Goal: Task Accomplishment & Management: Manage account settings

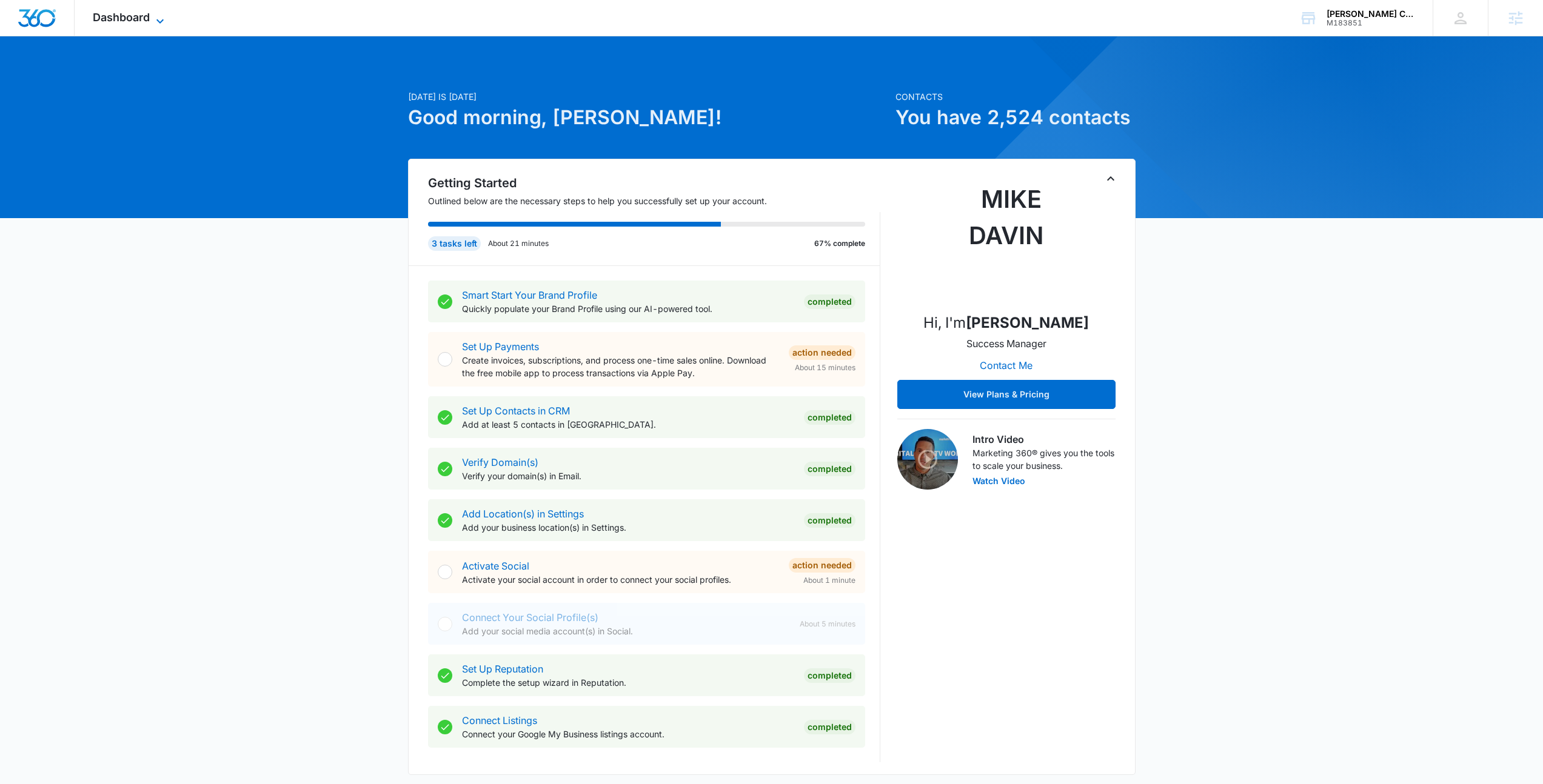
click at [102, 12] on span "Dashboard" at bounding box center [121, 17] width 57 height 13
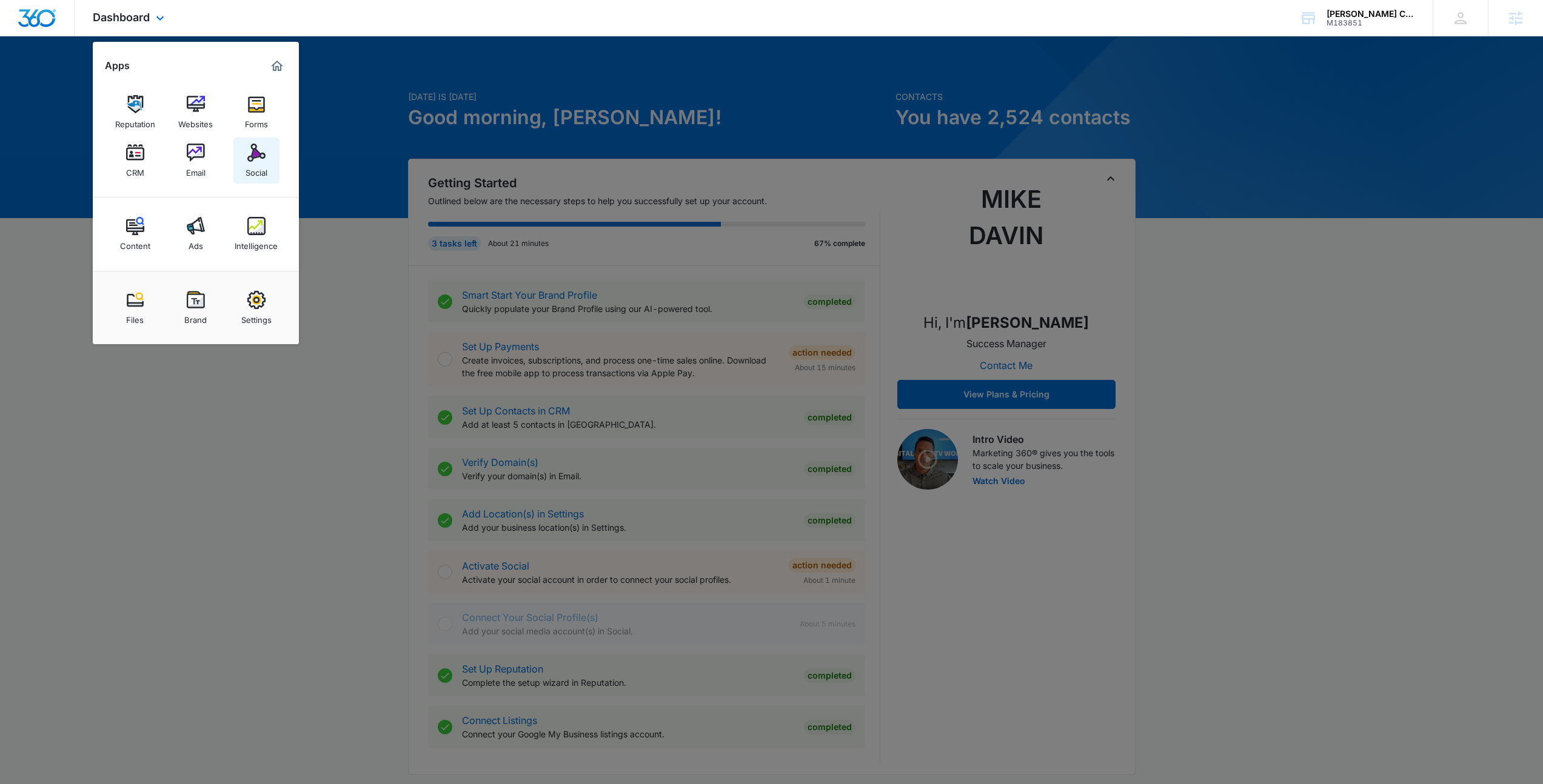
click at [260, 155] on img at bounding box center [256, 152] width 18 height 18
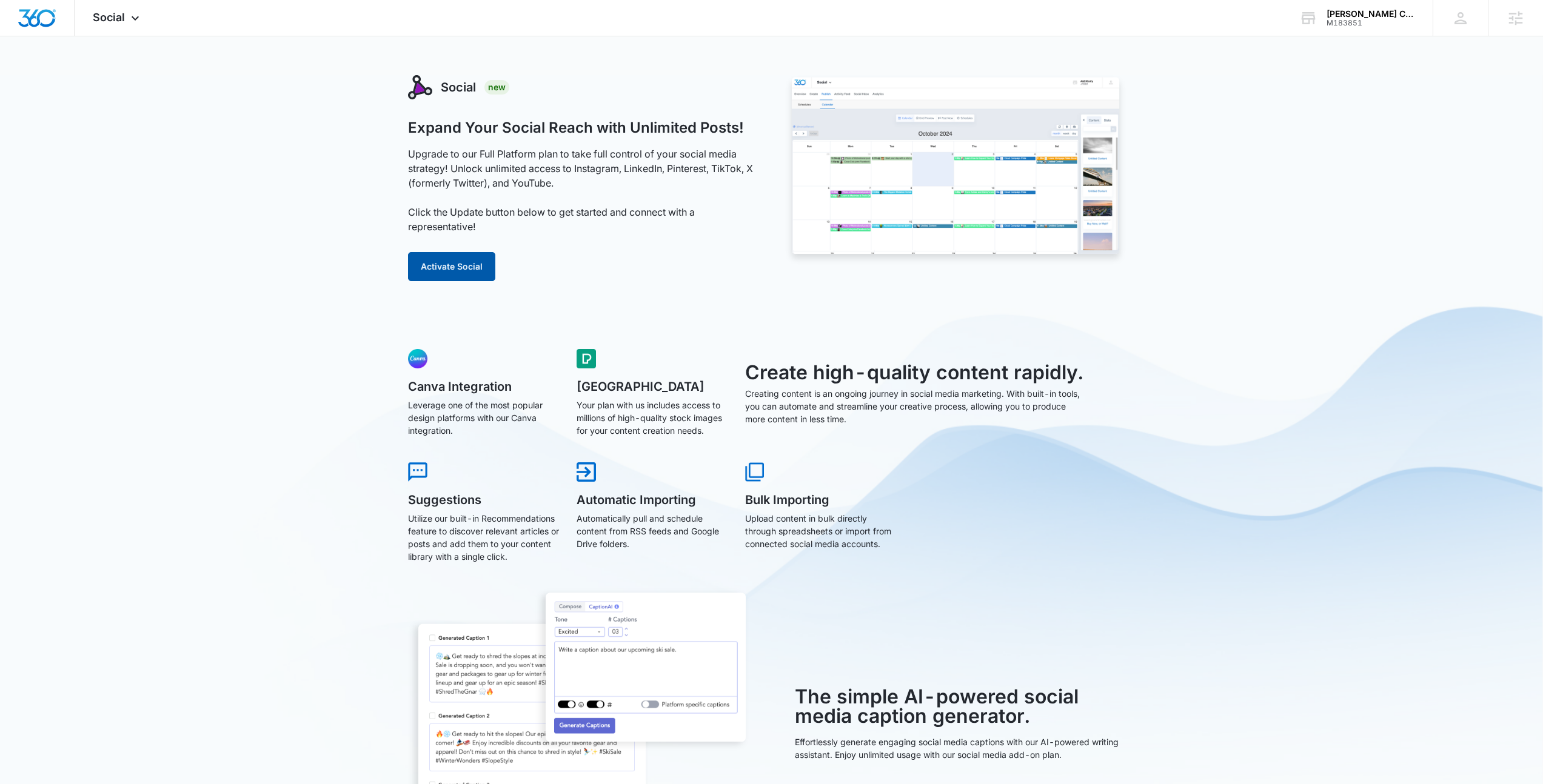
drag, startPoint x: 468, startPoint y: 261, endPoint x: 463, endPoint y: 257, distance: 6.4
click at [468, 261] on button "Activate Social" at bounding box center [452, 266] width 87 height 29
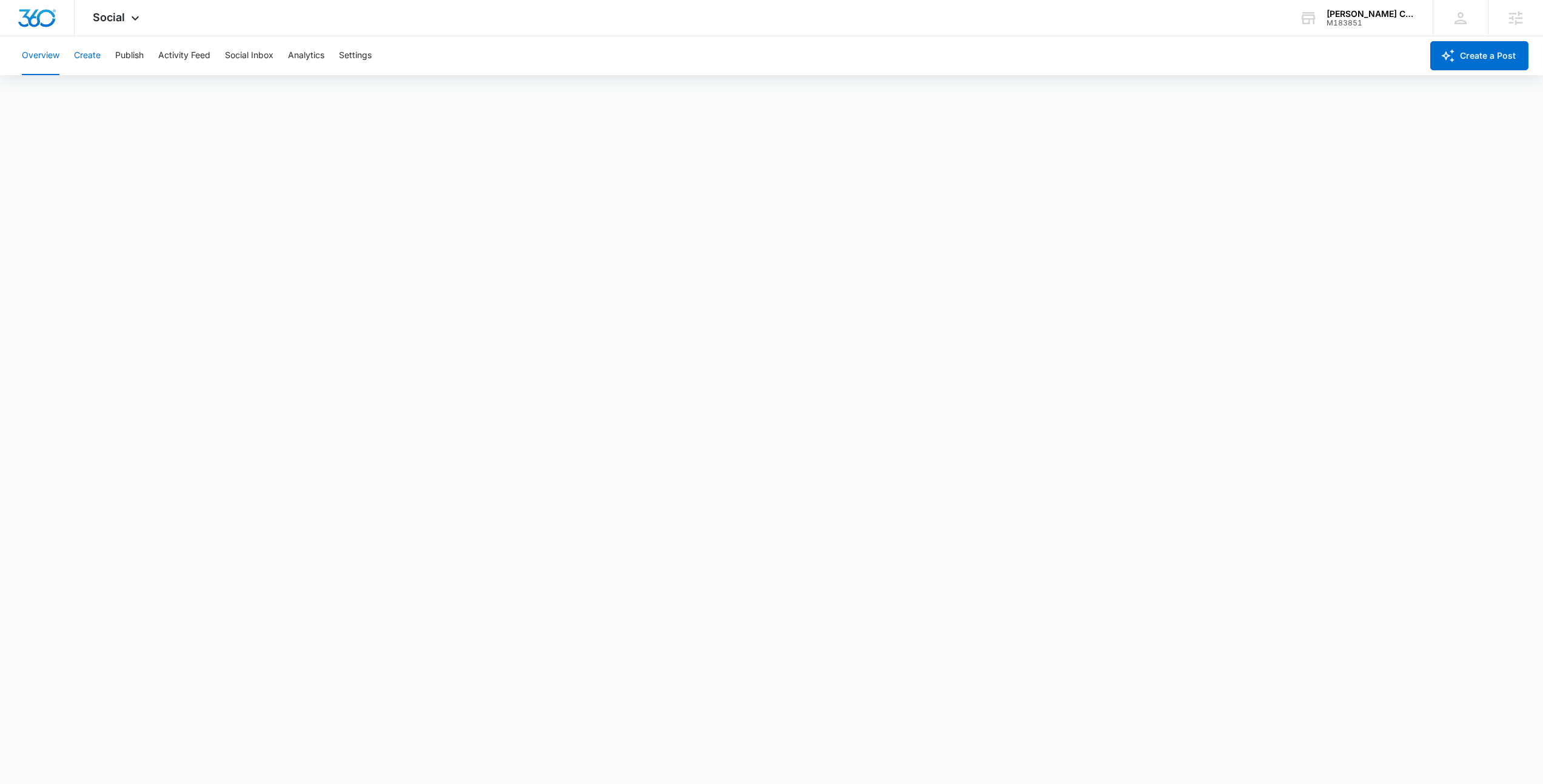
click at [95, 62] on button "Create" at bounding box center [87, 56] width 27 height 39
click at [138, 20] on icon at bounding box center [134, 21] width 14 height 14
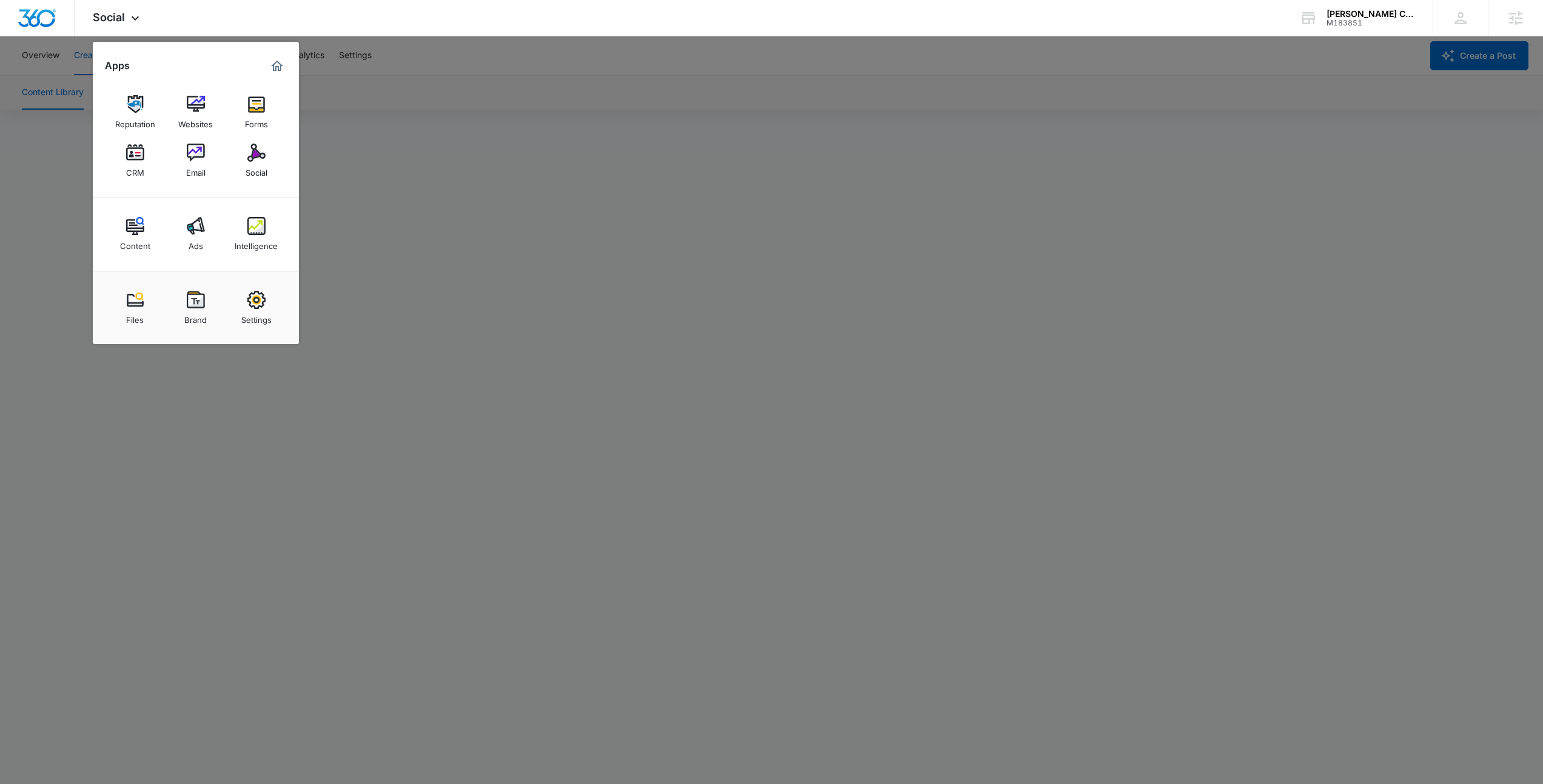
click at [475, 416] on div at bounding box center [771, 392] width 1543 height 784
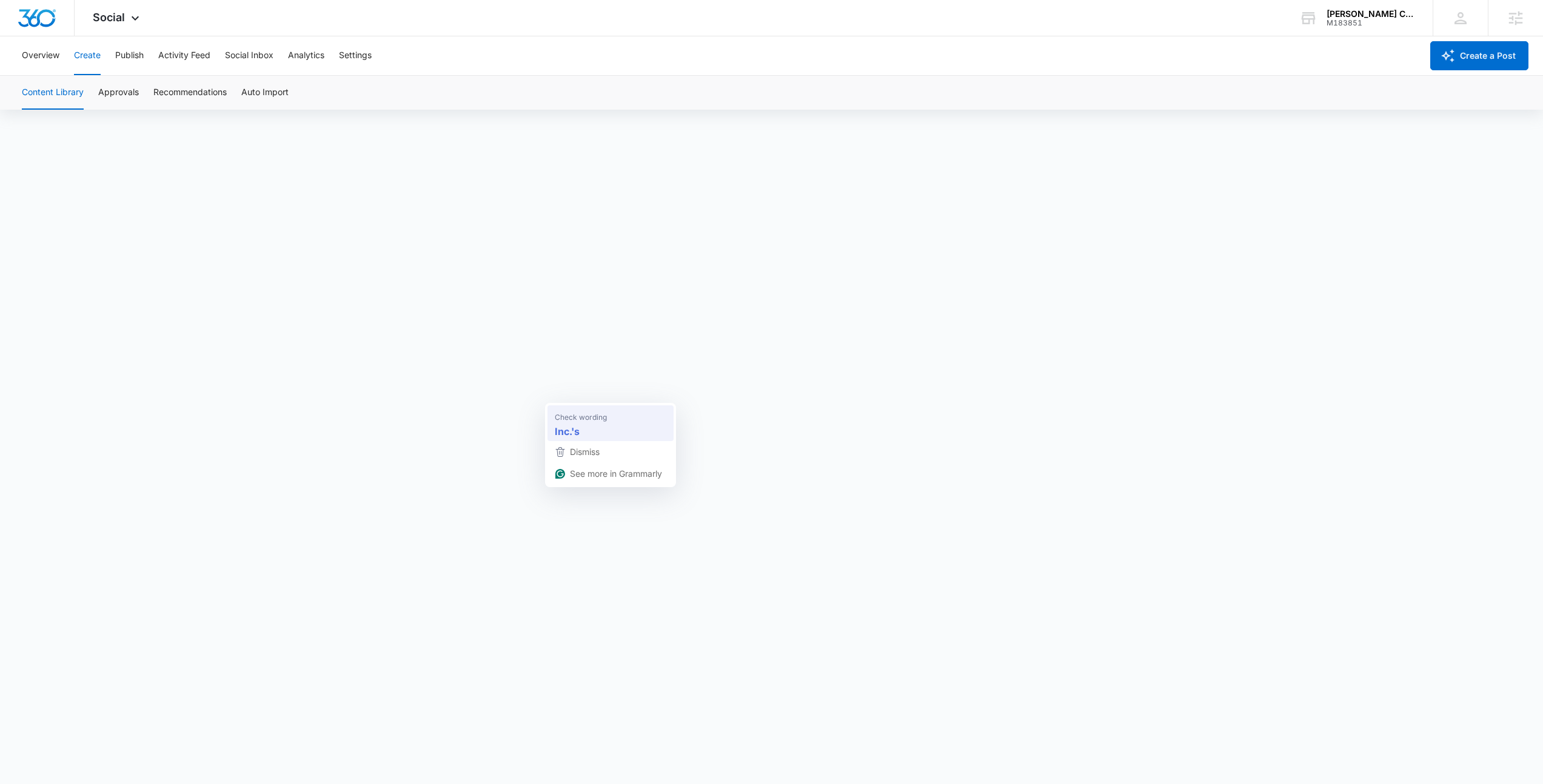
click at [573, 411] on span "Check wording" at bounding box center [580, 417] width 52 height 12
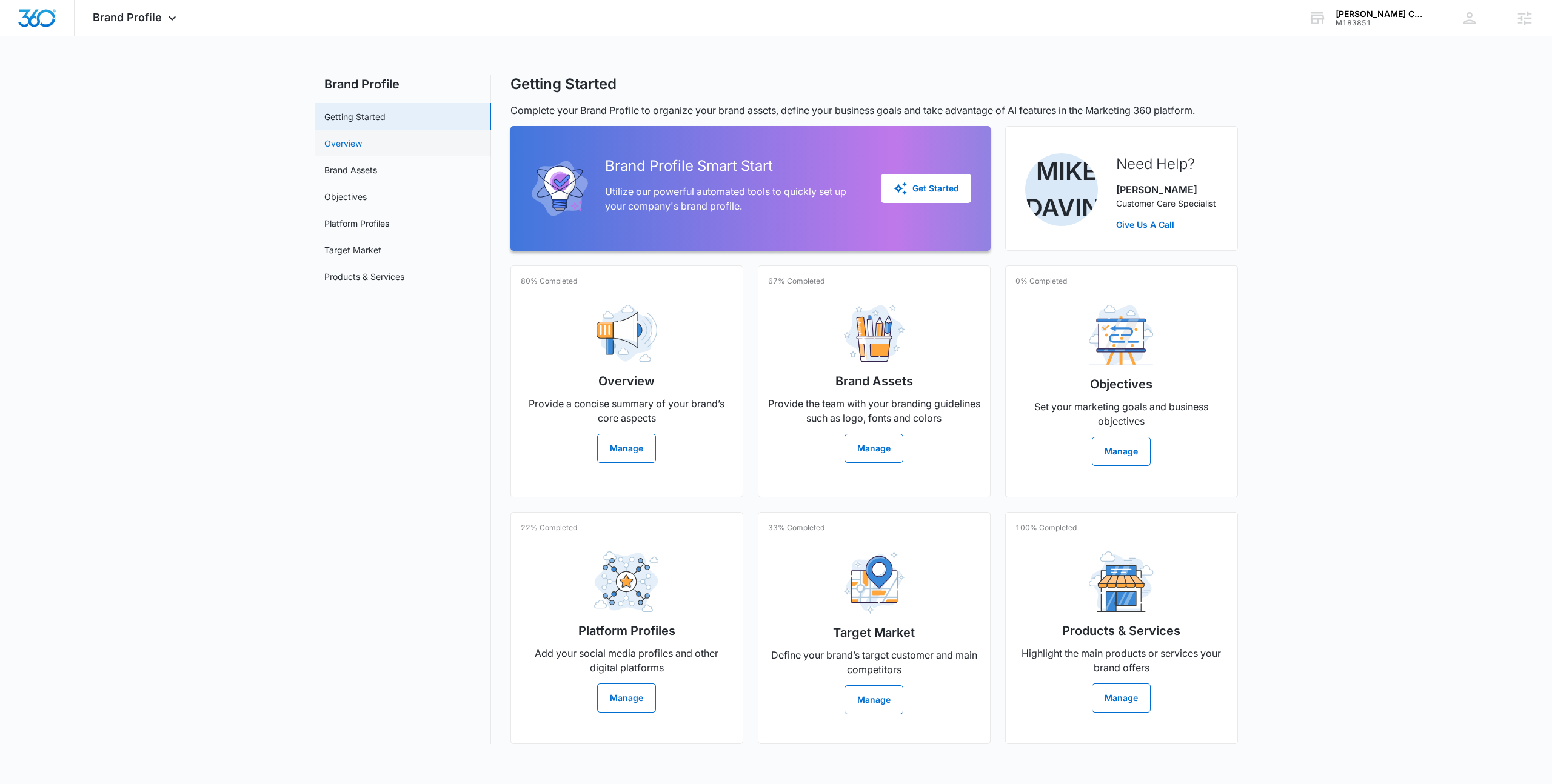
click at [357, 144] on link "Overview" at bounding box center [343, 143] width 38 height 13
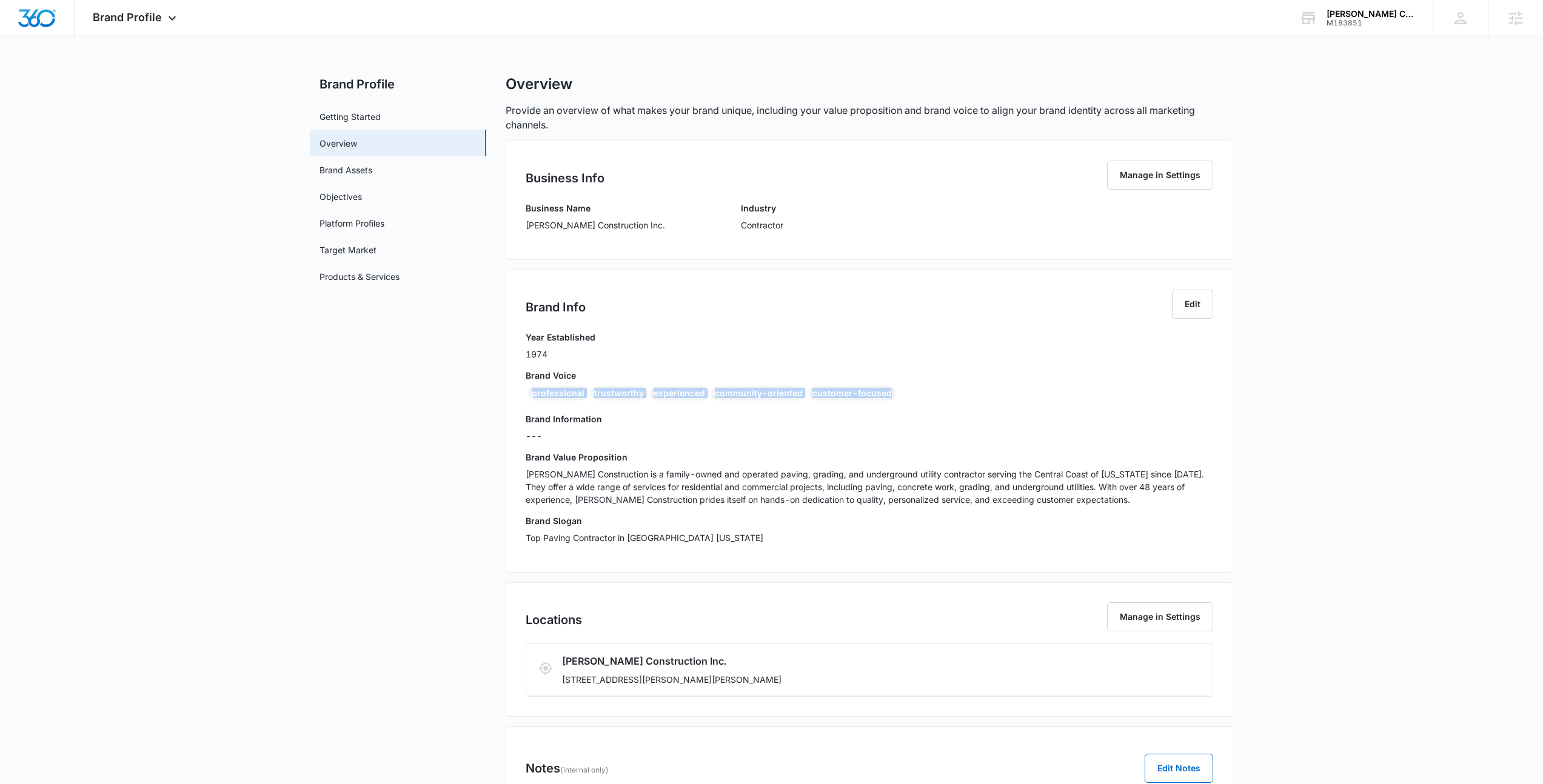
drag, startPoint x: 886, startPoint y: 393, endPoint x: 511, endPoint y: 395, distance: 375.0
click at [511, 395] on div "Brand Info Edit Year Established 1974 Brand Voice professional trustworthy expe…" at bounding box center [869, 420] width 727 height 303
copy div "professional trustworthy experienced community-oriented customer-focused"
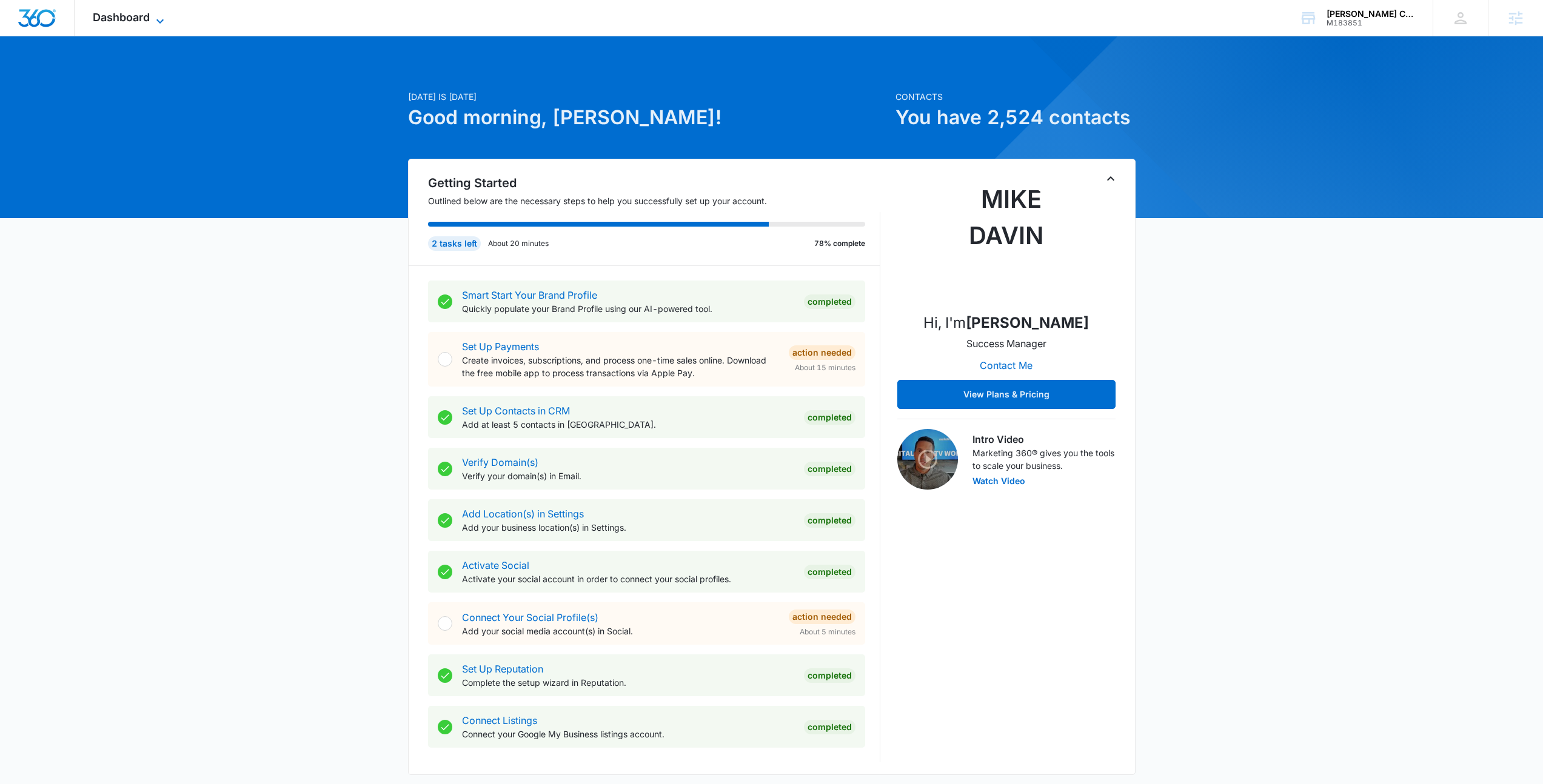
click at [116, 19] on span "Dashboard" at bounding box center [121, 17] width 57 height 13
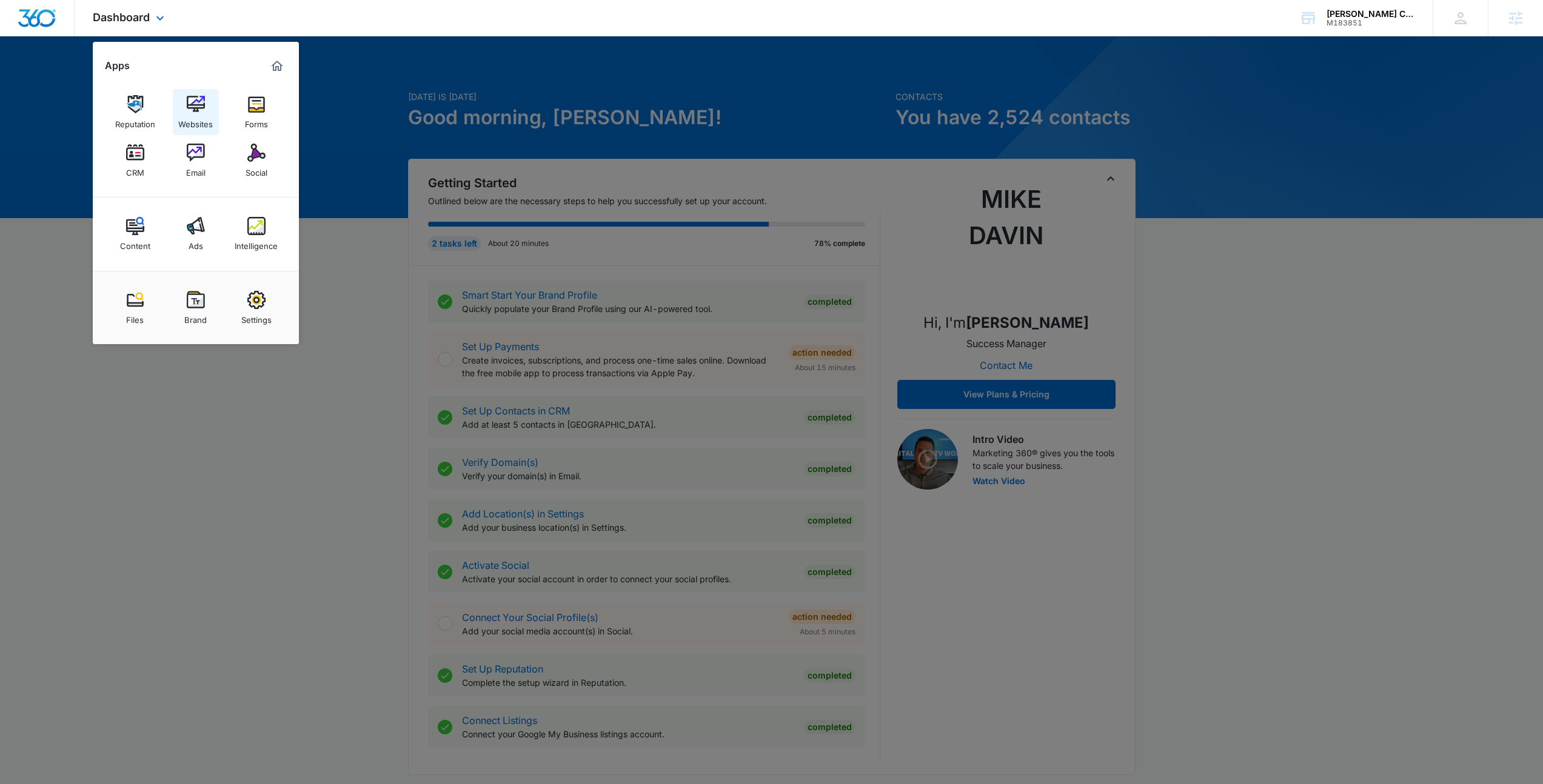
click at [202, 120] on div "Websites" at bounding box center [196, 121] width 35 height 15
